Goal: Find specific page/section: Find specific page/section

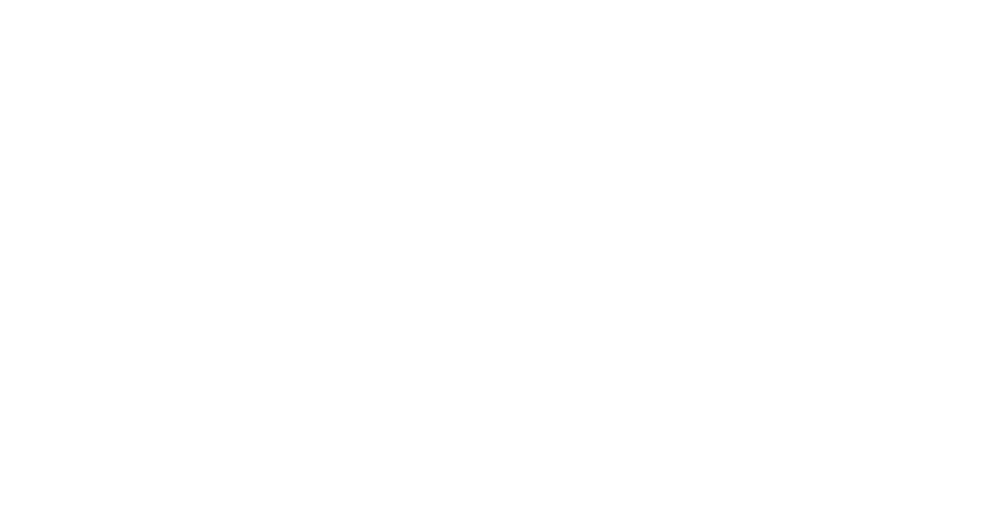
select select "Song"
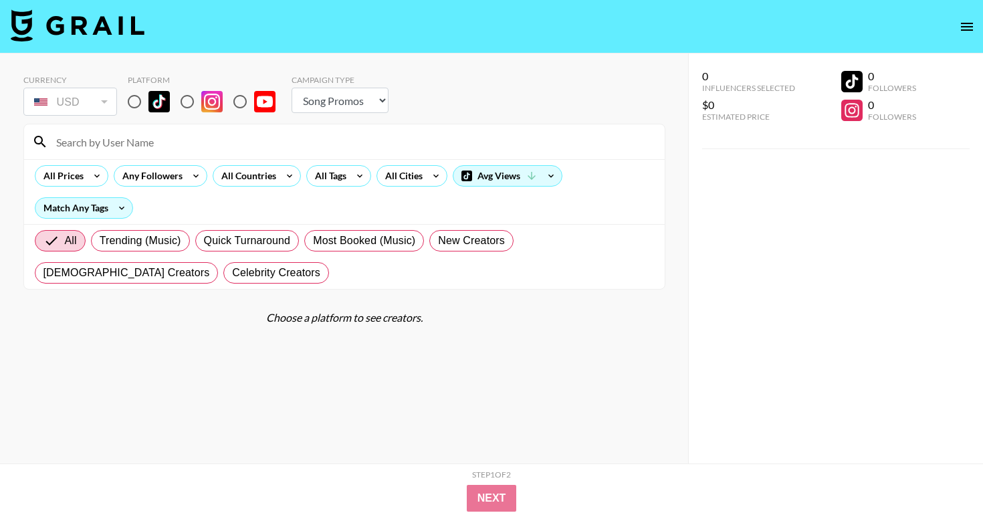
click at [106, 139] on input at bounding box center [352, 141] width 608 height 21
click at [137, 96] on input "radio" at bounding box center [134, 102] width 28 height 28
radio input "true"
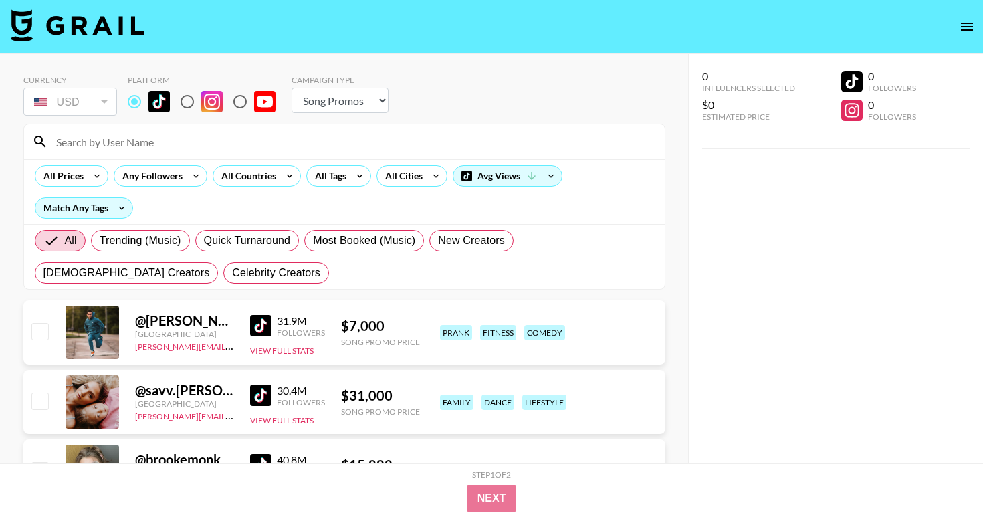
click at [128, 142] on input at bounding box center [352, 141] width 608 height 21
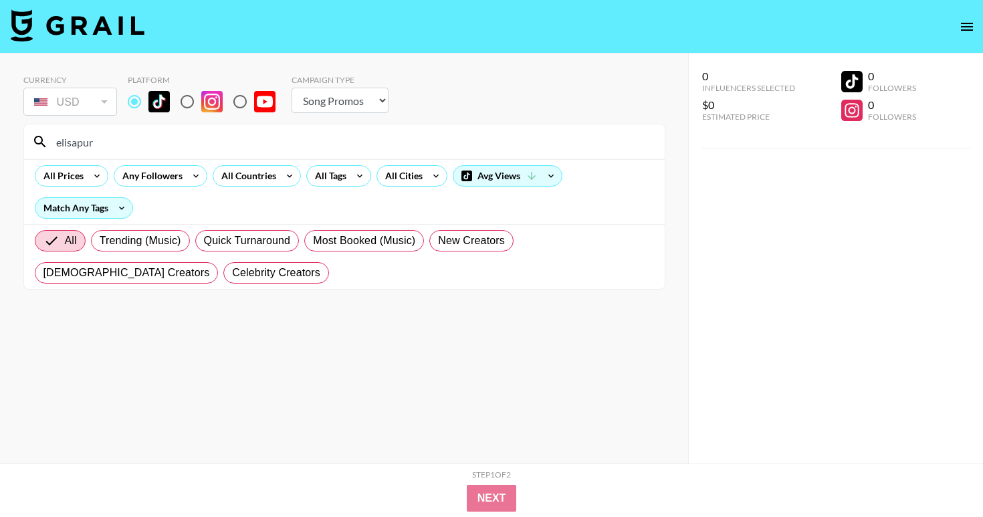
type input "elisapur"
click at [187, 99] on input "radio" at bounding box center [187, 102] width 28 height 28
radio input "true"
click at [138, 101] on input "radio" at bounding box center [134, 102] width 28 height 28
radio input "true"
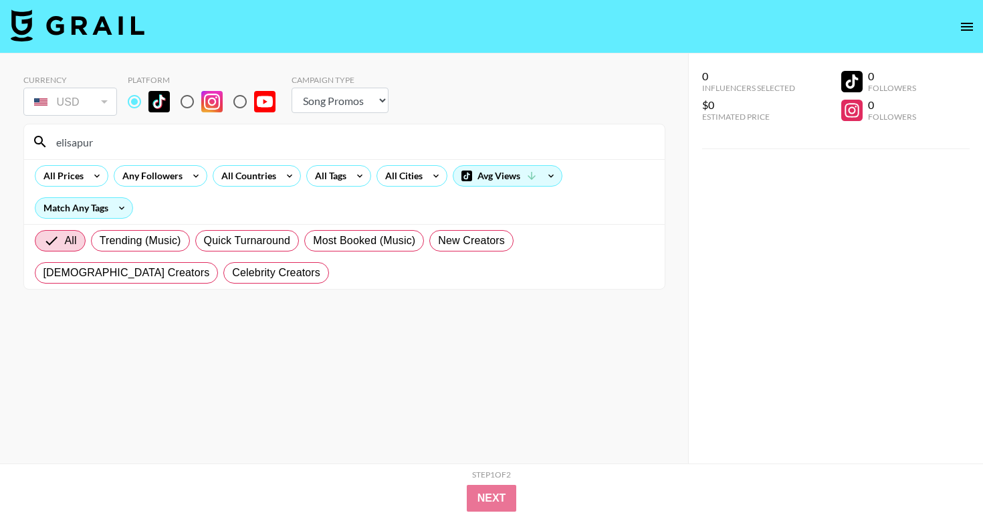
click at [230, 101] on input "radio" at bounding box center [240, 102] width 28 height 28
radio input "true"
click at [136, 102] on input "radio" at bounding box center [134, 102] width 28 height 28
radio input "true"
click at [133, 107] on input "radio" at bounding box center [134, 102] width 28 height 28
